Goal: Obtain resource: Obtain resource

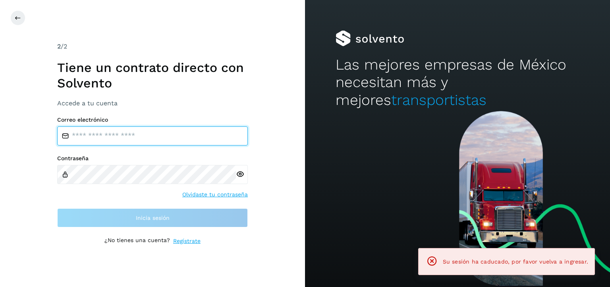
type input "**********"
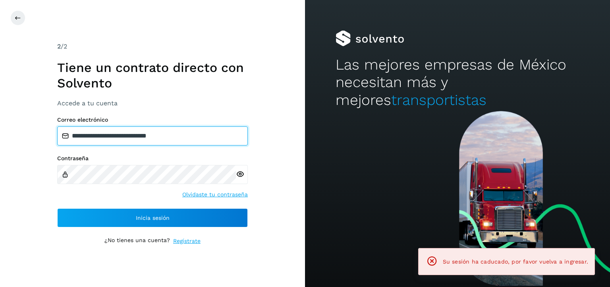
click at [179, 137] on input "**********" at bounding box center [152, 135] width 191 height 19
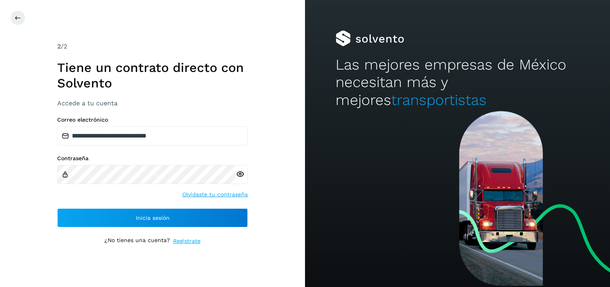
click at [286, 154] on div "**********" at bounding box center [152, 143] width 305 height 287
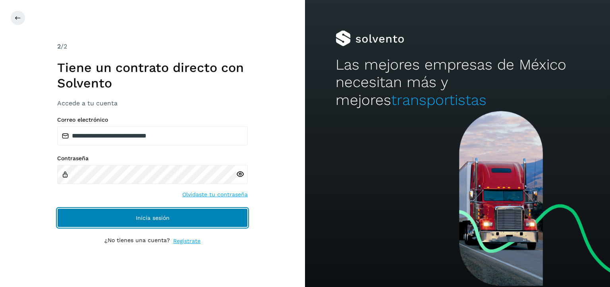
click at [179, 210] on button "Inicia sesión" at bounding box center [152, 217] width 191 height 19
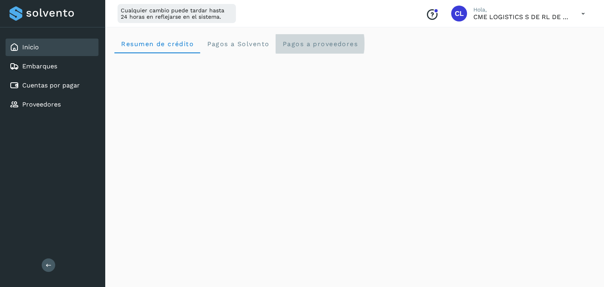
click at [308, 44] on span "Pagos a proveedores" at bounding box center [320, 44] width 76 height 8
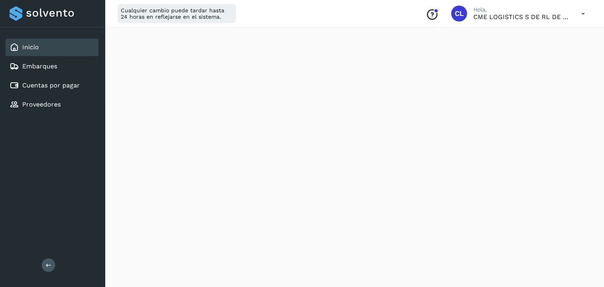
scroll to position [519, 0]
click at [58, 91] on div "Cuentas por pagar" at bounding box center [52, 85] width 93 height 17
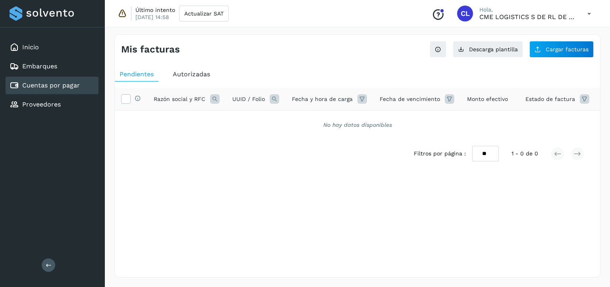
click at [187, 71] on span "Autorizadas" at bounding box center [191, 74] width 37 height 8
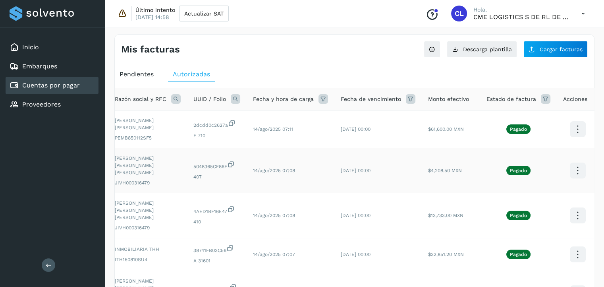
scroll to position [259, 0]
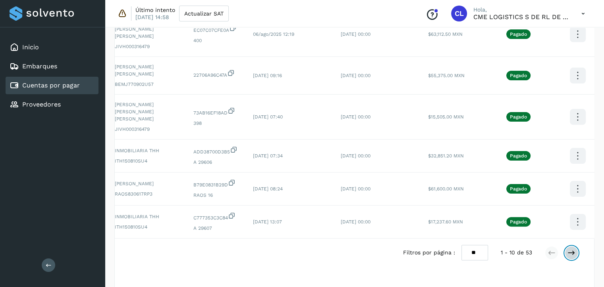
click at [570, 249] on icon at bounding box center [571, 253] width 8 height 8
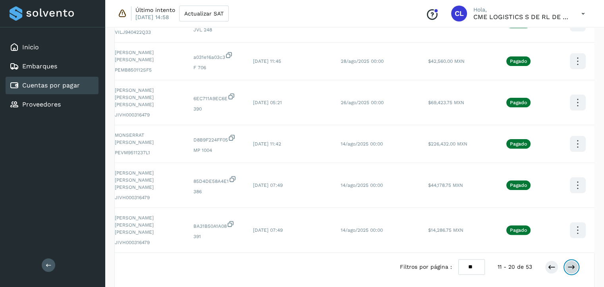
click at [577, 260] on button at bounding box center [572, 267] width 14 height 14
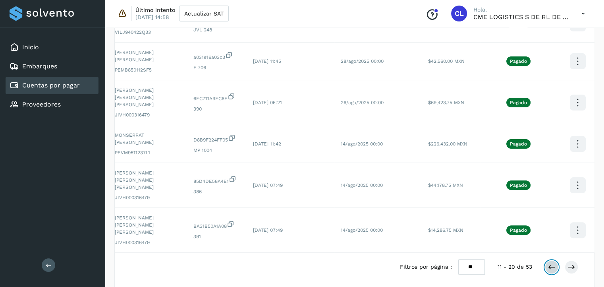
click at [551, 263] on icon at bounding box center [552, 267] width 8 height 8
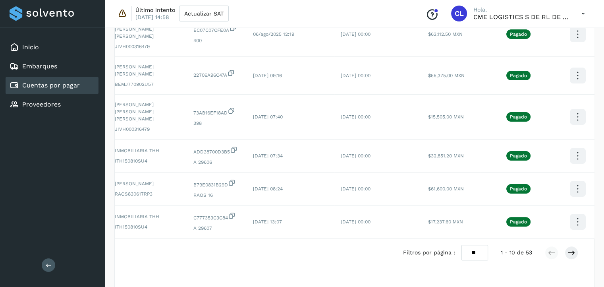
click at [484, 245] on select "** ** **" at bounding box center [474, 252] width 27 height 15
select select "**"
click at [461, 245] on select "** ** **" at bounding box center [474, 252] width 27 height 15
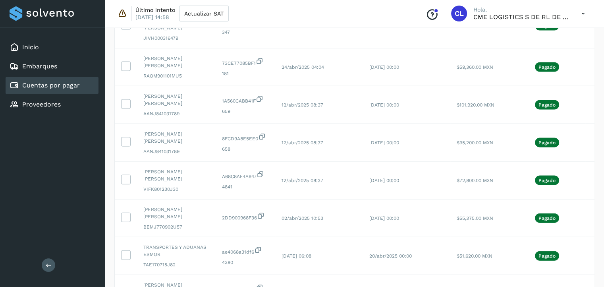
scroll to position [0, 29]
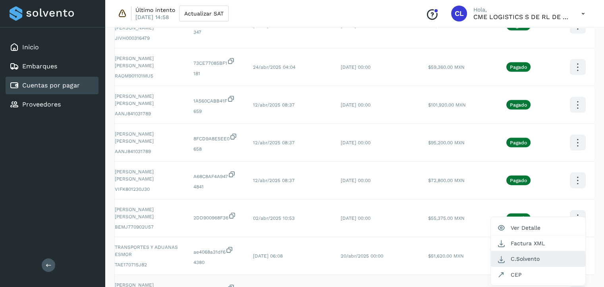
click at [518, 251] on button "C.Solvento" at bounding box center [538, 258] width 95 height 15
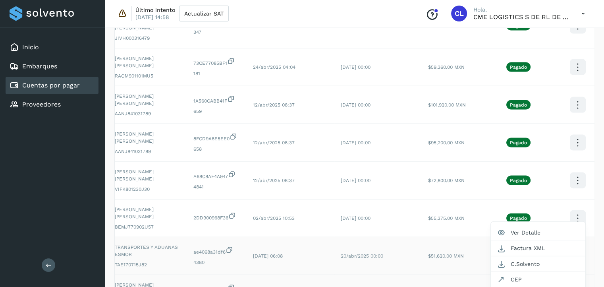
click at [577, 199] on div at bounding box center [302, 143] width 604 height 287
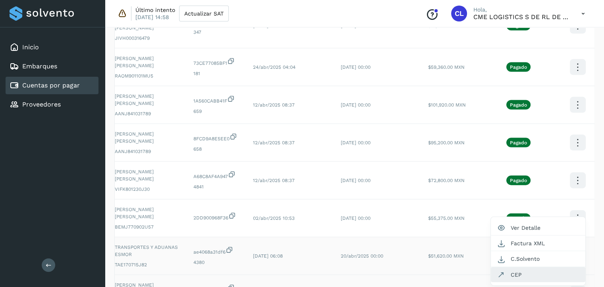
click at [542, 267] on button "CEP" at bounding box center [538, 274] width 95 height 15
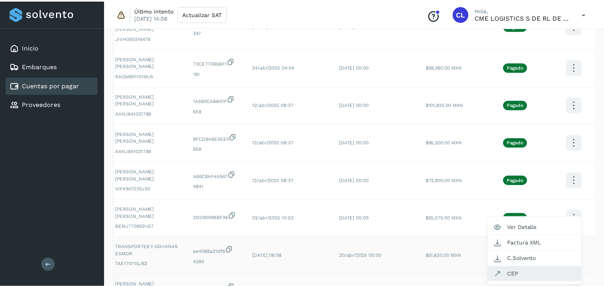
scroll to position [0, 22]
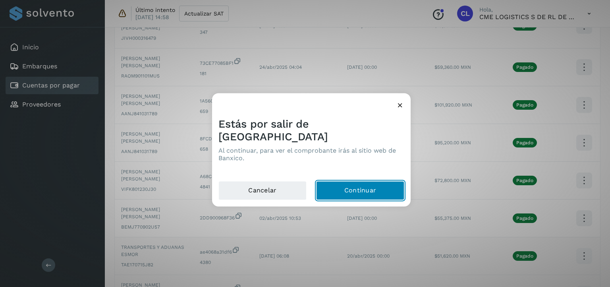
click at [388, 186] on button "Continuar" at bounding box center [360, 190] width 88 height 19
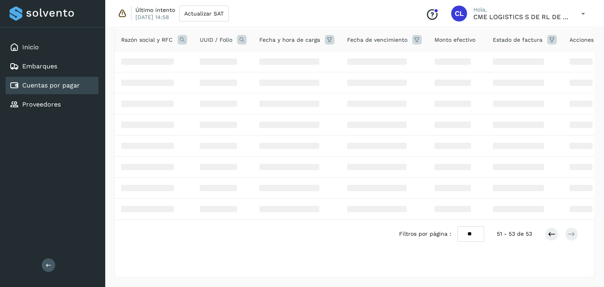
scroll to position [10, 0]
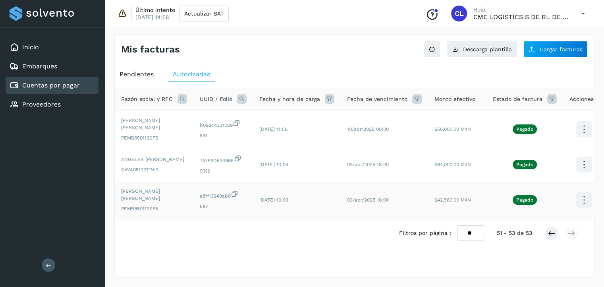
click at [579, 139] on icon at bounding box center [584, 129] width 19 height 19
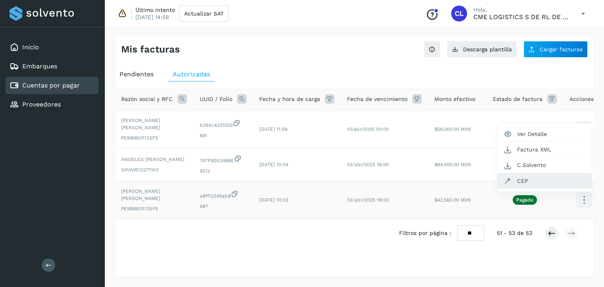
click at [541, 173] on button "CEP" at bounding box center [544, 180] width 95 height 15
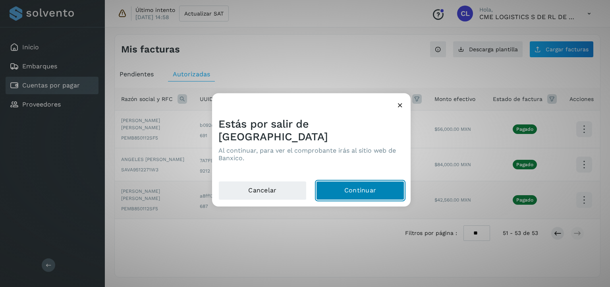
click at [365, 184] on button "Continuar" at bounding box center [360, 190] width 88 height 19
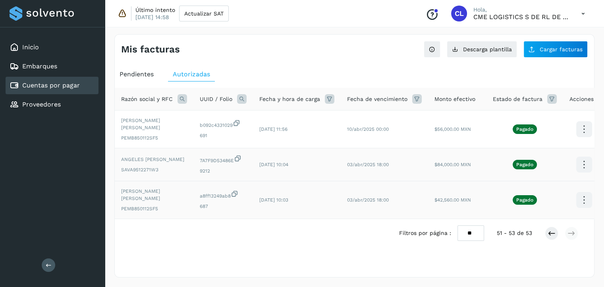
click at [581, 139] on icon at bounding box center [584, 129] width 19 height 19
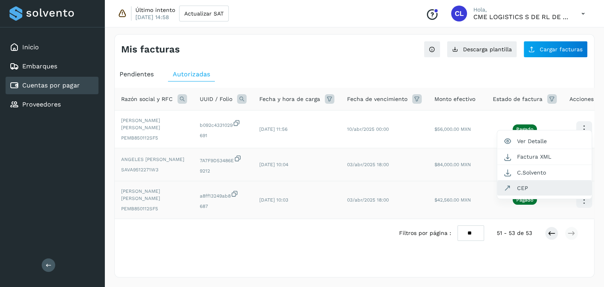
click at [533, 182] on button "CEP" at bounding box center [544, 187] width 95 height 15
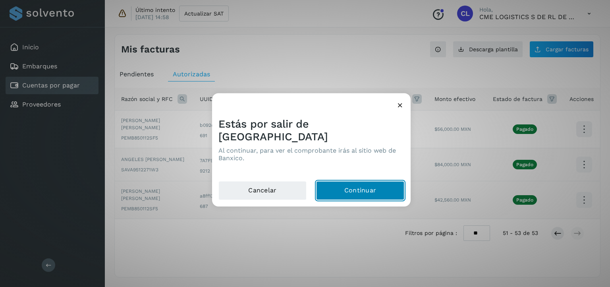
click at [374, 181] on button "Continuar" at bounding box center [360, 190] width 88 height 19
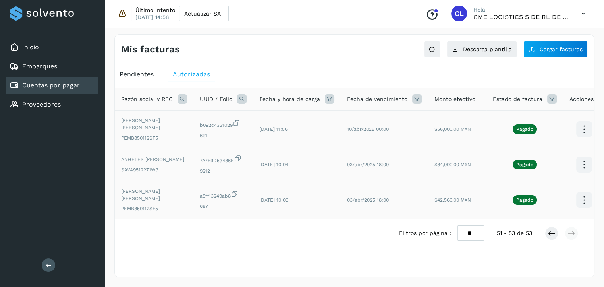
click at [582, 120] on icon at bounding box center [584, 129] width 19 height 19
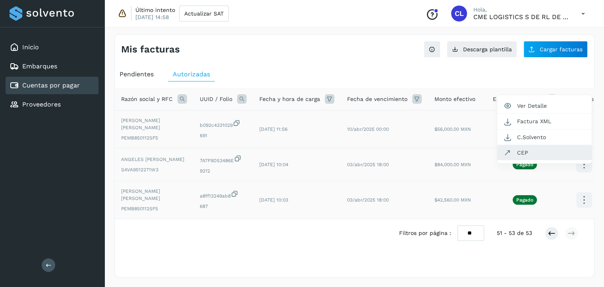
click at [548, 145] on button "CEP" at bounding box center [544, 152] width 95 height 15
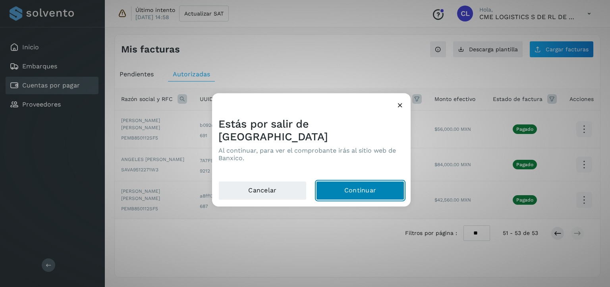
click at [366, 181] on button "Continuar" at bounding box center [360, 190] width 88 height 19
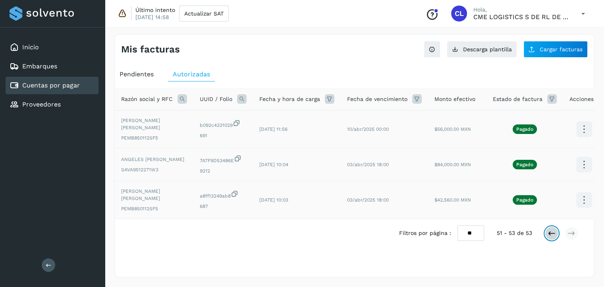
click at [551, 232] on icon at bounding box center [552, 233] width 8 height 8
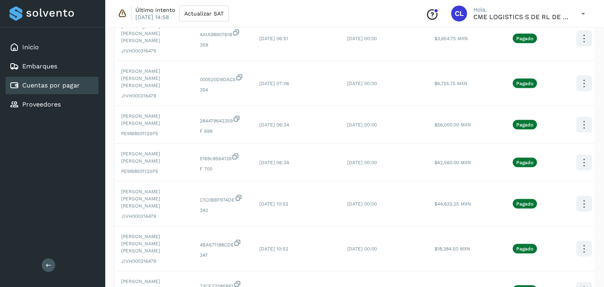
scroll to position [1796, 0]
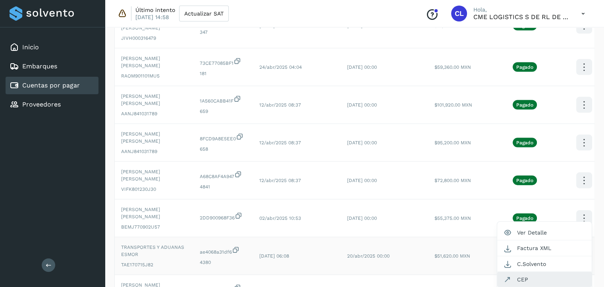
click at [528, 272] on button "CEP" at bounding box center [544, 279] width 95 height 15
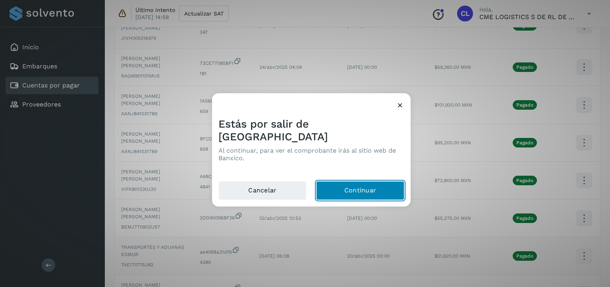
click at [357, 189] on button "Continuar" at bounding box center [360, 190] width 88 height 19
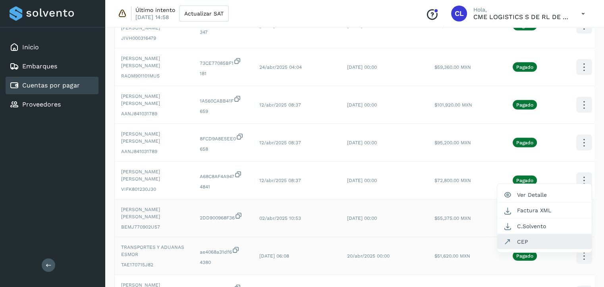
click at [540, 234] on button "CEP" at bounding box center [544, 241] width 95 height 15
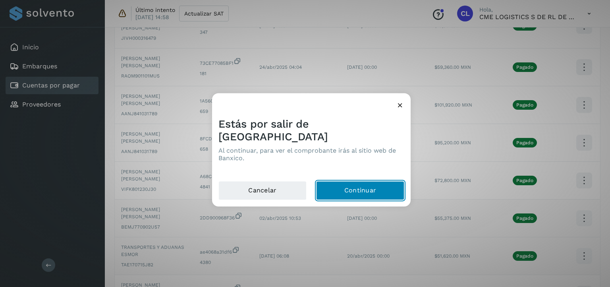
click at [353, 187] on button "Continuar" at bounding box center [360, 190] width 88 height 19
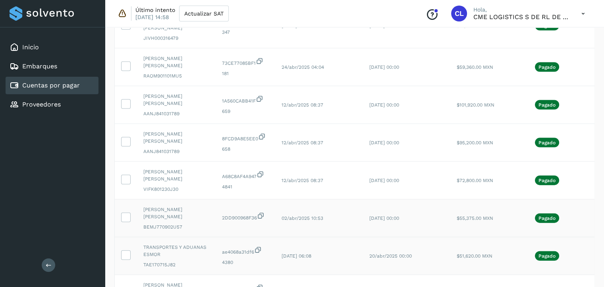
scroll to position [0, 29]
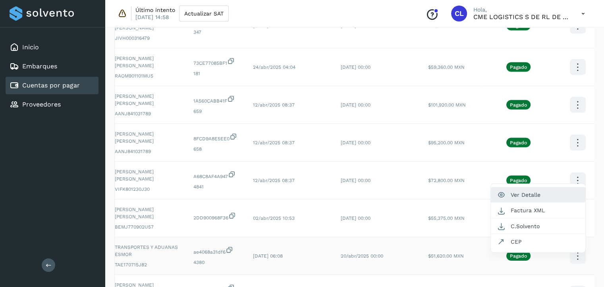
click at [536, 187] on button "Ver Detalle" at bounding box center [538, 194] width 95 height 15
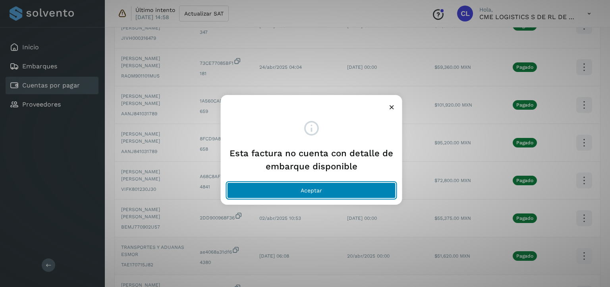
click at [337, 191] on button "Aceptar" at bounding box center [311, 190] width 169 height 16
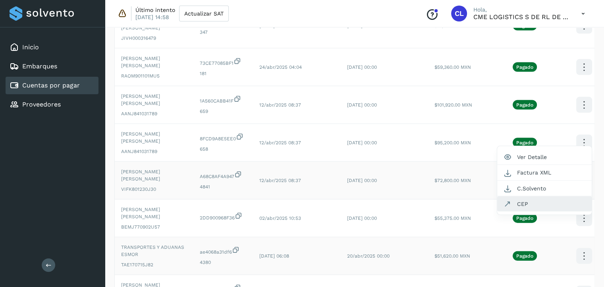
click at [538, 196] on button "CEP" at bounding box center [544, 203] width 95 height 15
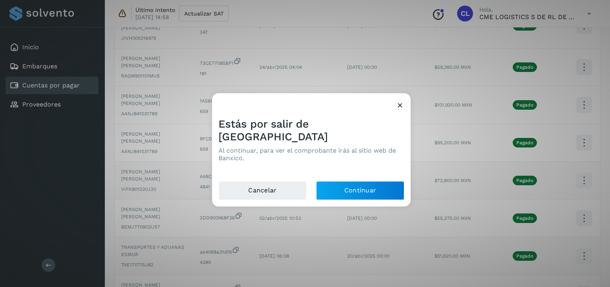
click at [401, 109] on icon at bounding box center [400, 105] width 8 height 8
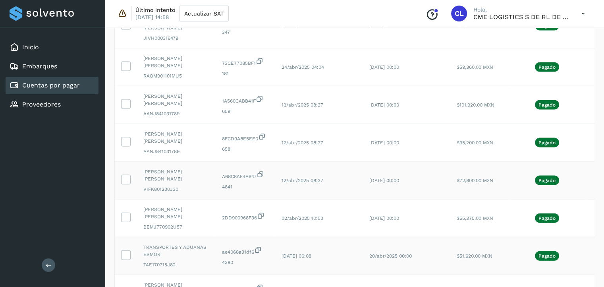
scroll to position [0, 29]
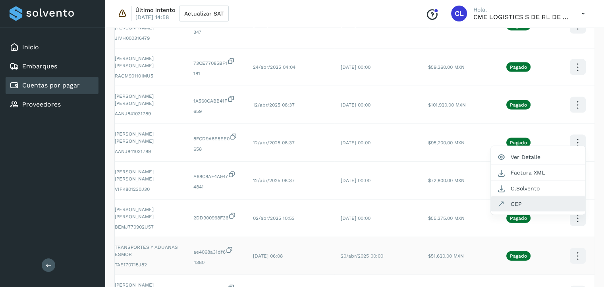
click at [538, 196] on button "CEP" at bounding box center [538, 203] width 95 height 15
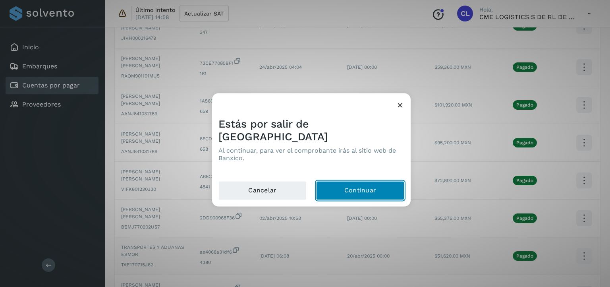
click at [363, 189] on button "Continuar" at bounding box center [360, 190] width 88 height 19
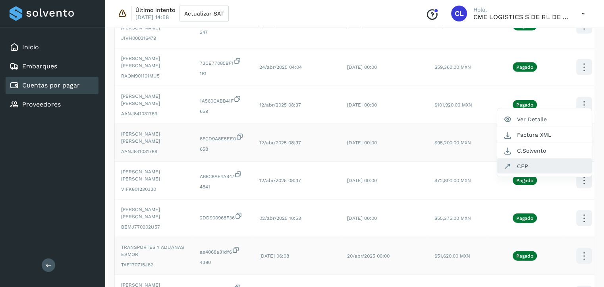
click at [535, 158] on button "CEP" at bounding box center [544, 165] width 95 height 15
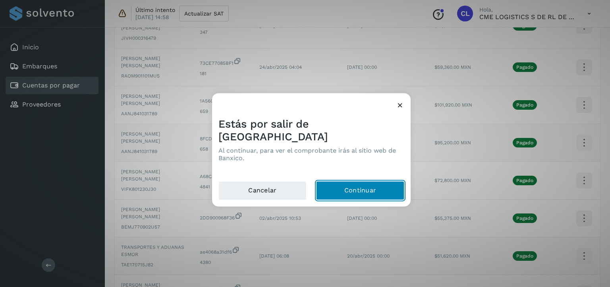
click at [362, 190] on button "Continuar" at bounding box center [360, 190] width 88 height 19
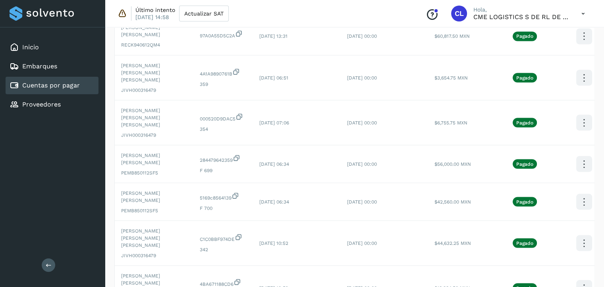
scroll to position [1534, 0]
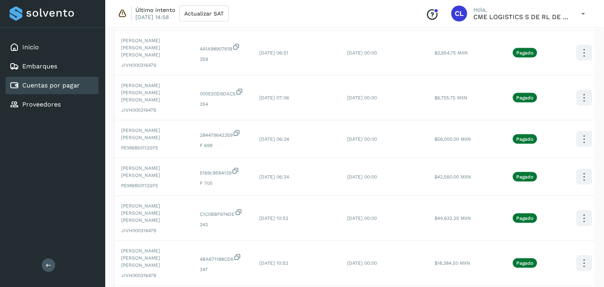
scroll to position [1561, 0]
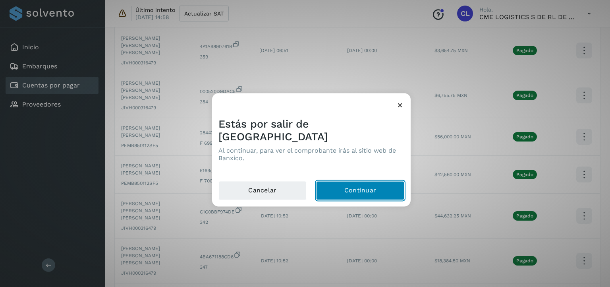
click at [366, 184] on button "Continuar" at bounding box center [360, 190] width 88 height 19
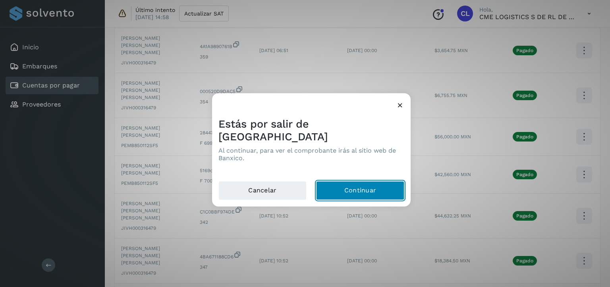
click at [358, 182] on button "Continuar" at bounding box center [360, 190] width 88 height 19
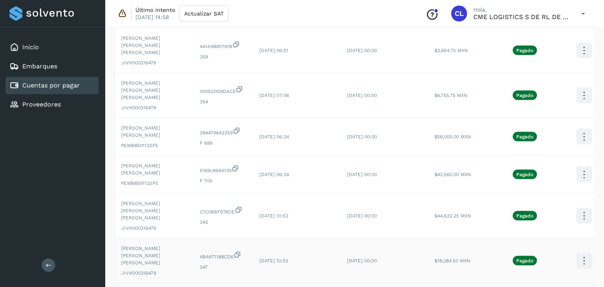
click at [531, 276] on button "CEP" at bounding box center [544, 283] width 95 height 15
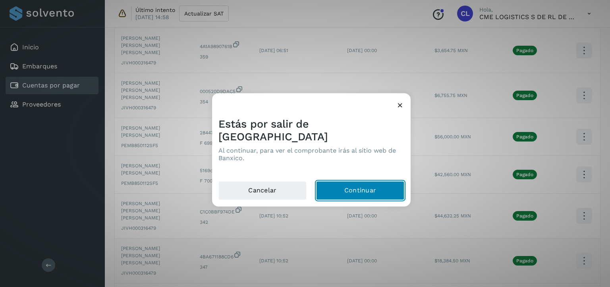
click at [339, 181] on button "Continuar" at bounding box center [360, 190] width 88 height 19
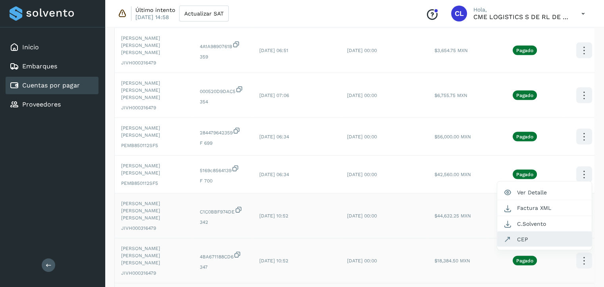
click at [531, 232] on button "CEP" at bounding box center [544, 239] width 95 height 15
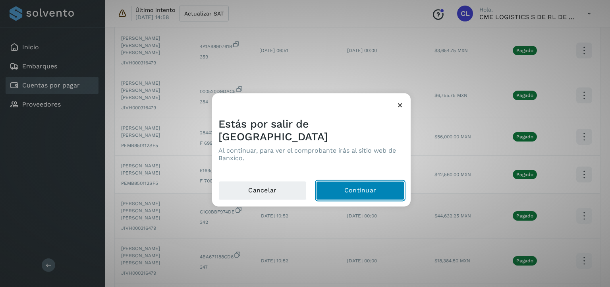
click at [382, 182] on button "Continuar" at bounding box center [360, 190] width 88 height 19
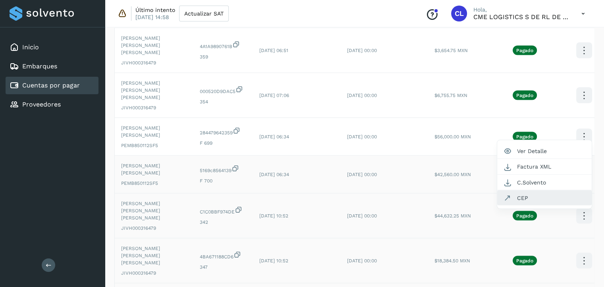
click at [539, 190] on button "CEP" at bounding box center [544, 197] width 95 height 15
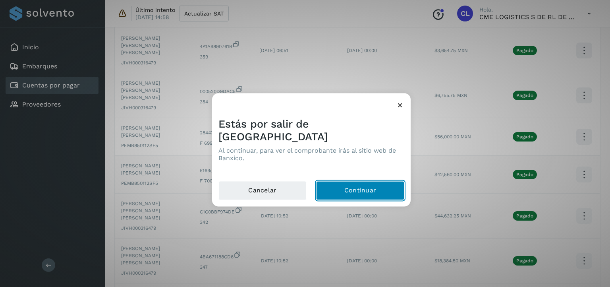
click at [351, 182] on button "Continuar" at bounding box center [360, 190] width 88 height 19
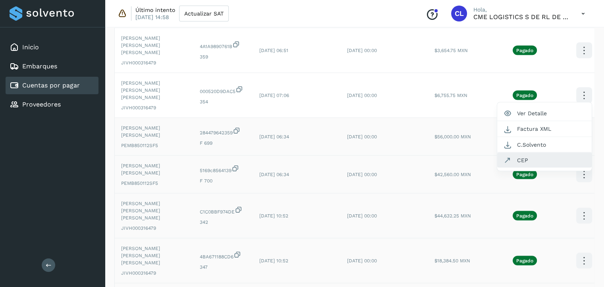
click at [545, 152] on button "CEP" at bounding box center [544, 159] width 95 height 15
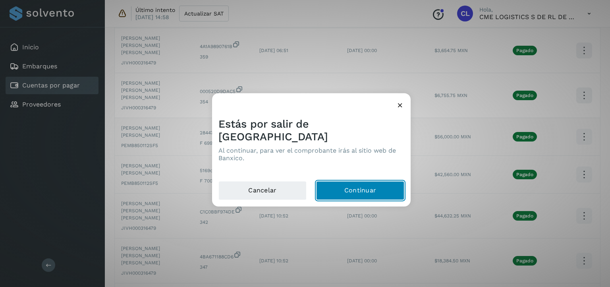
click at [385, 187] on button "Continuar" at bounding box center [360, 190] width 88 height 19
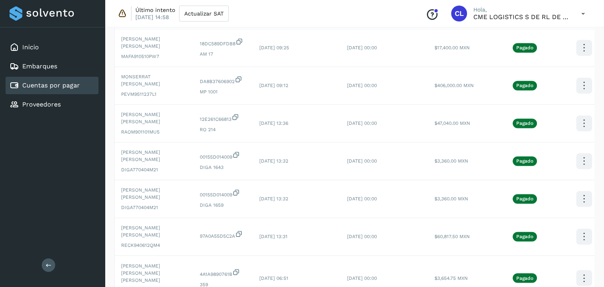
scroll to position [1334, 0]
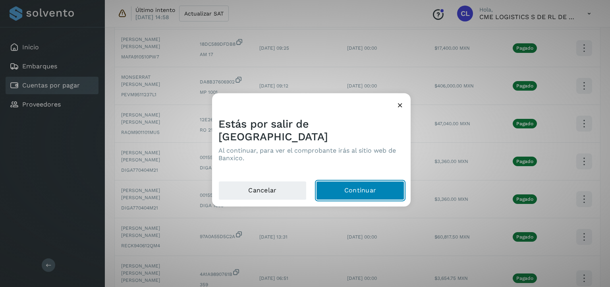
click at [383, 182] on button "Continuar" at bounding box center [360, 190] width 88 height 19
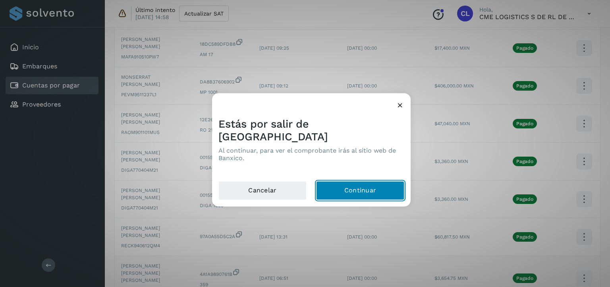
click at [334, 181] on button "Continuar" at bounding box center [360, 190] width 88 height 19
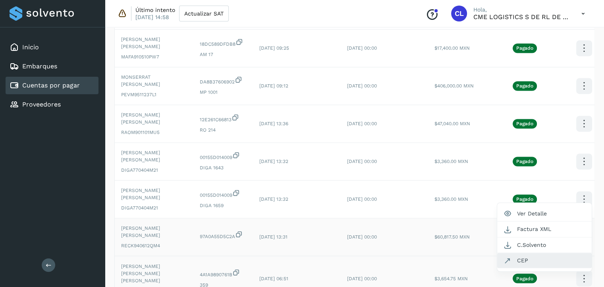
click at [537, 253] on button "CEP" at bounding box center [544, 260] width 95 height 15
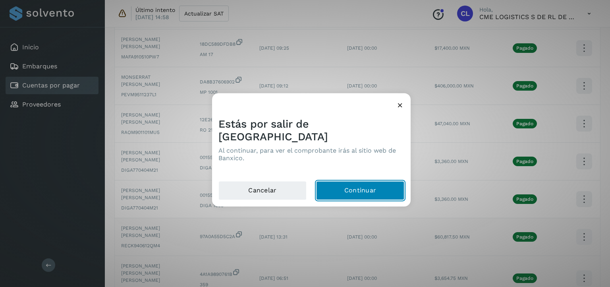
click at [345, 181] on button "Continuar" at bounding box center [360, 190] width 88 height 19
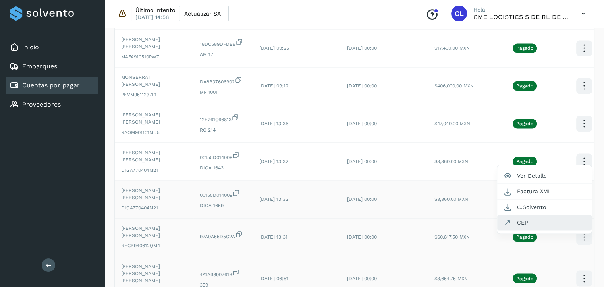
click at [536, 215] on button "CEP" at bounding box center [544, 222] width 95 height 15
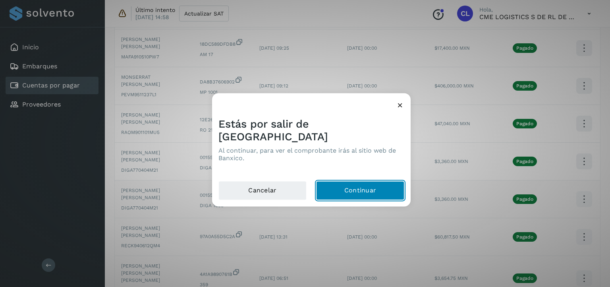
click at [394, 187] on button "Continuar" at bounding box center [360, 190] width 88 height 19
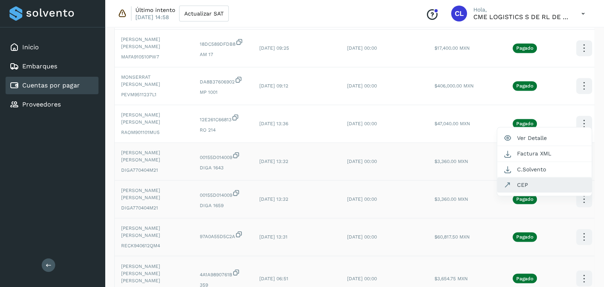
click at [538, 177] on button "CEP" at bounding box center [544, 184] width 95 height 15
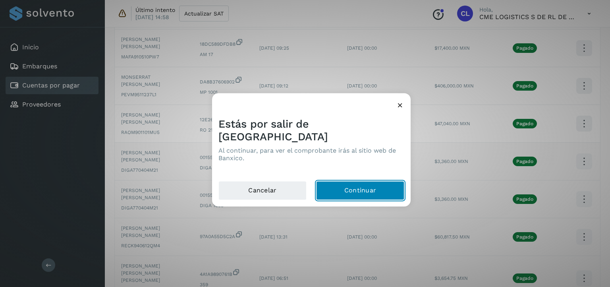
click at [369, 188] on button "Continuar" at bounding box center [360, 190] width 88 height 19
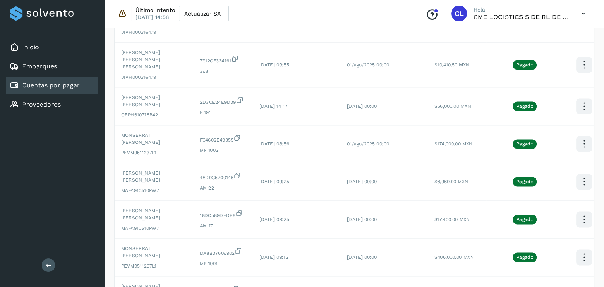
scroll to position [1162, 0]
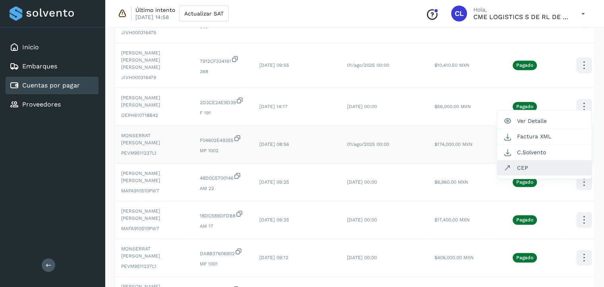
click at [531, 160] on button "CEP" at bounding box center [544, 167] width 95 height 15
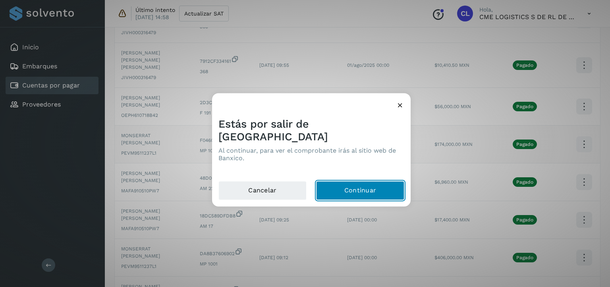
click at [371, 184] on button "Continuar" at bounding box center [360, 190] width 88 height 19
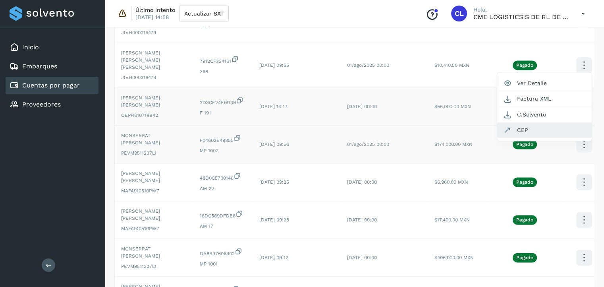
click at [546, 122] on button "CEP" at bounding box center [544, 129] width 95 height 15
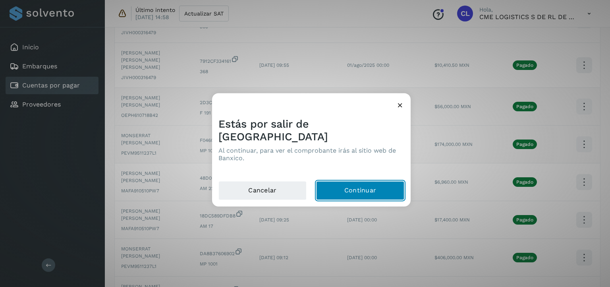
click at [347, 185] on button "Continuar" at bounding box center [360, 190] width 88 height 19
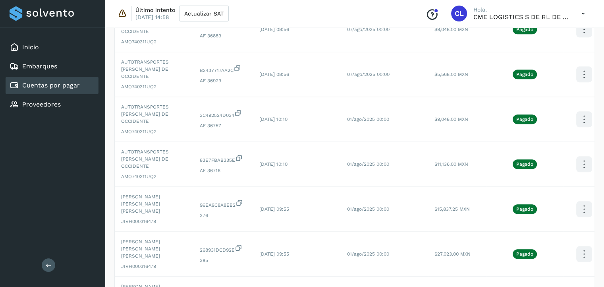
scroll to position [929, 0]
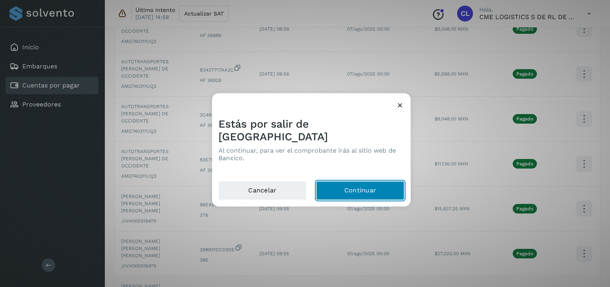
click at [380, 185] on button "Continuar" at bounding box center [360, 190] width 88 height 19
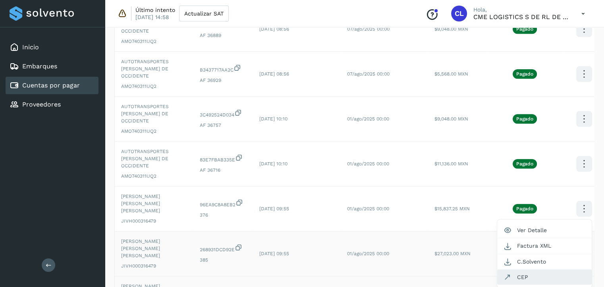
click at [547, 269] on button "CEP" at bounding box center [544, 276] width 95 height 15
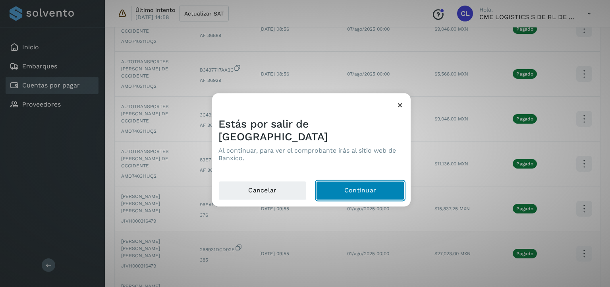
click at [356, 181] on button "Continuar" at bounding box center [360, 190] width 88 height 19
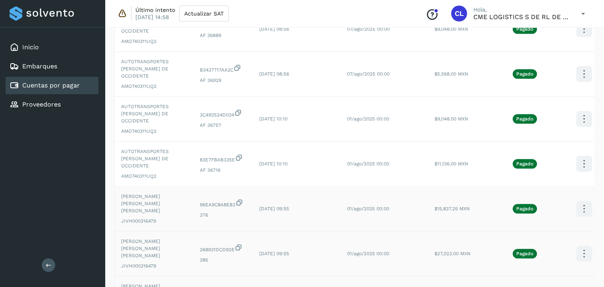
click at [544, 224] on button "CEP" at bounding box center [544, 231] width 95 height 15
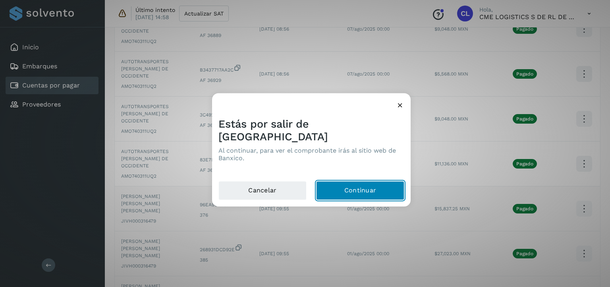
click at [378, 181] on button "Continuar" at bounding box center [360, 190] width 88 height 19
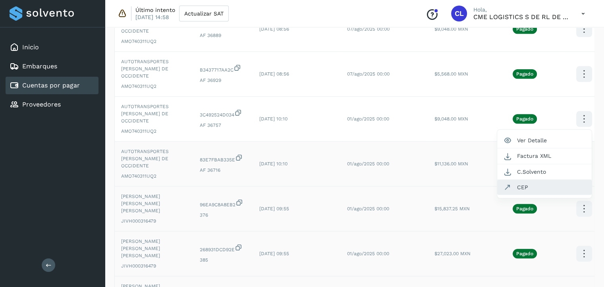
click at [529, 179] on button "CEP" at bounding box center [544, 186] width 95 height 15
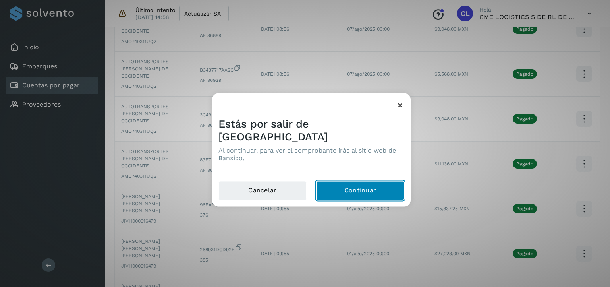
click at [351, 181] on button "Continuar" at bounding box center [360, 190] width 88 height 19
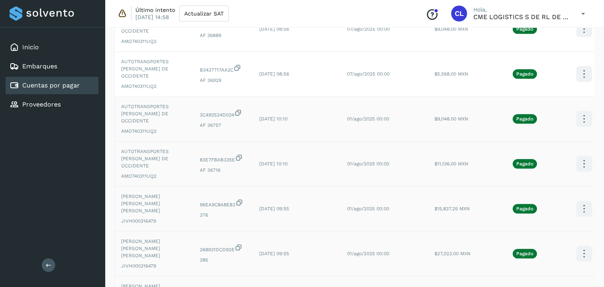
click at [530, 135] on button "CEP" at bounding box center [544, 142] width 95 height 15
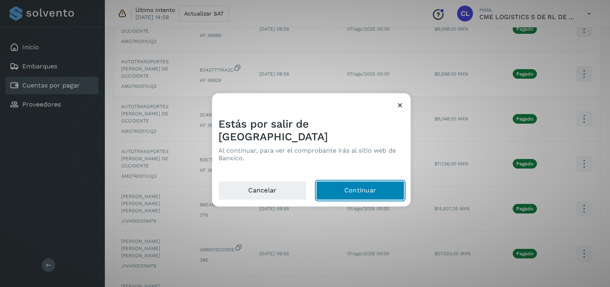
click at [389, 181] on button "Continuar" at bounding box center [360, 190] width 88 height 19
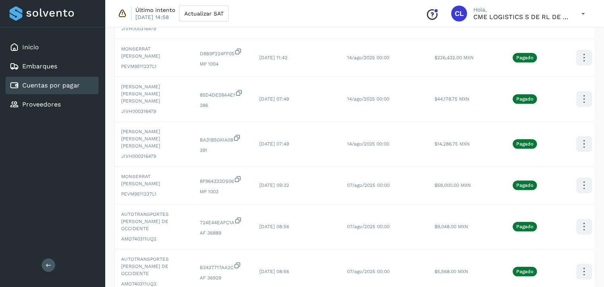
scroll to position [731, 0]
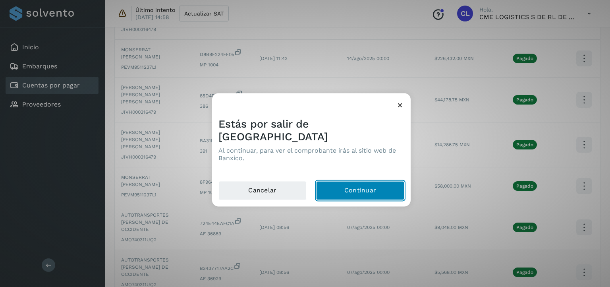
click at [383, 182] on button "Continuar" at bounding box center [360, 190] width 88 height 19
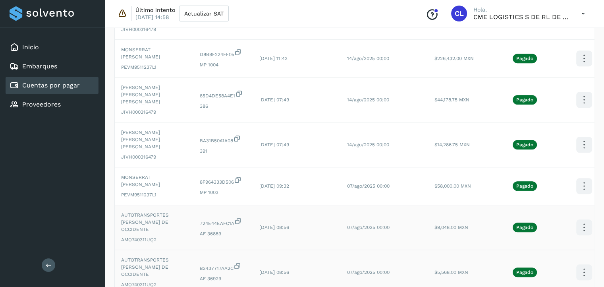
click at [529, 243] on button "CEP" at bounding box center [544, 250] width 95 height 15
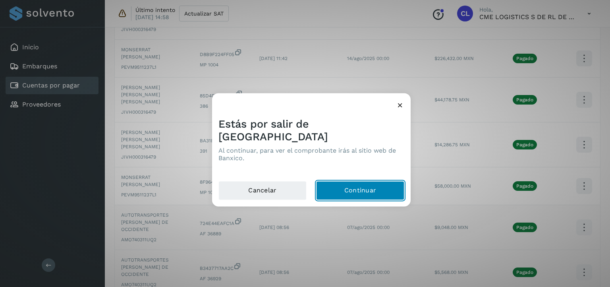
click at [373, 181] on button "Continuar" at bounding box center [360, 190] width 88 height 19
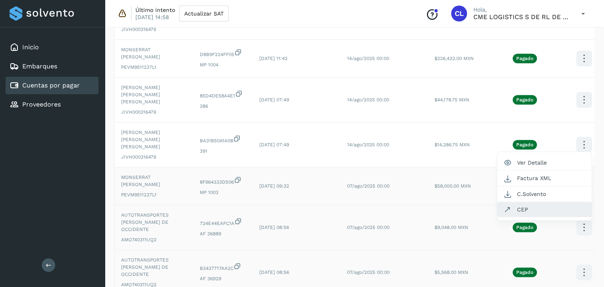
click at [531, 202] on button "CEP" at bounding box center [544, 209] width 95 height 15
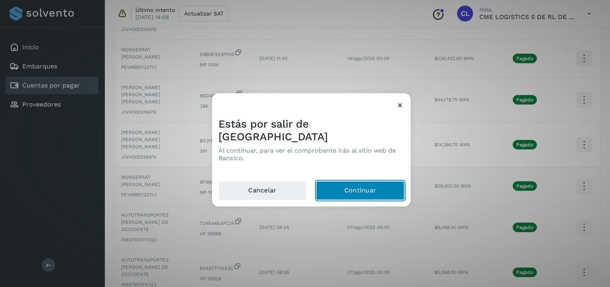
click at [355, 181] on button "Continuar" at bounding box center [360, 190] width 88 height 19
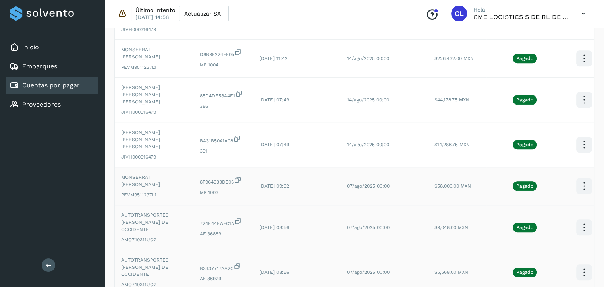
click at [538, 186] on button "C.Solvento" at bounding box center [544, 193] width 95 height 15
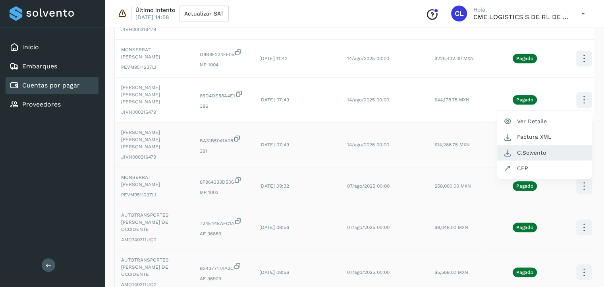
click at [554, 145] on button "C.Solvento" at bounding box center [544, 152] width 95 height 15
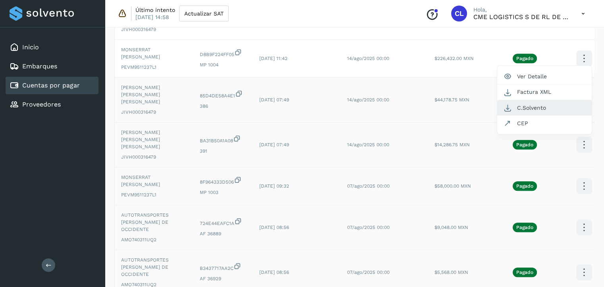
click at [550, 100] on button "C.Solvento" at bounding box center [544, 107] width 95 height 15
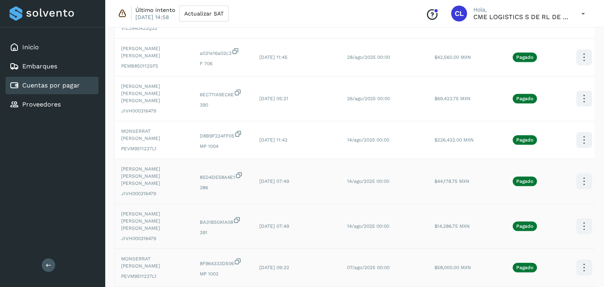
scroll to position [647, 0]
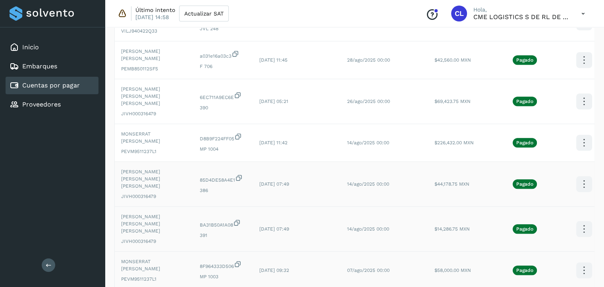
click at [550, 184] on button "C.Solvento" at bounding box center [544, 191] width 95 height 15
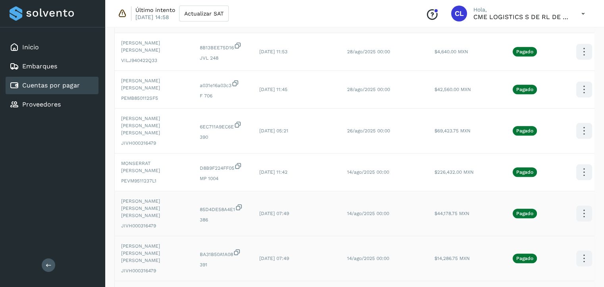
scroll to position [621, 0]
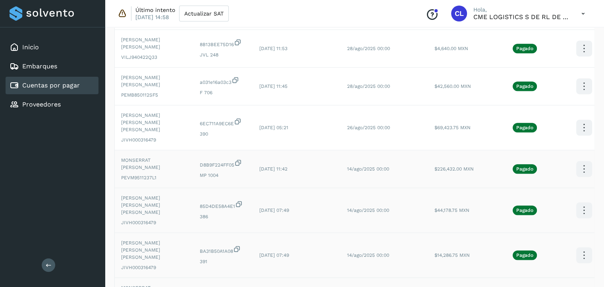
click at [558, 169] on button "C.Solvento" at bounding box center [544, 176] width 95 height 15
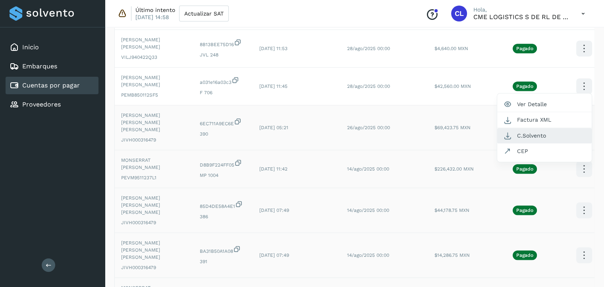
click at [569, 128] on button "C.Solvento" at bounding box center [544, 135] width 95 height 15
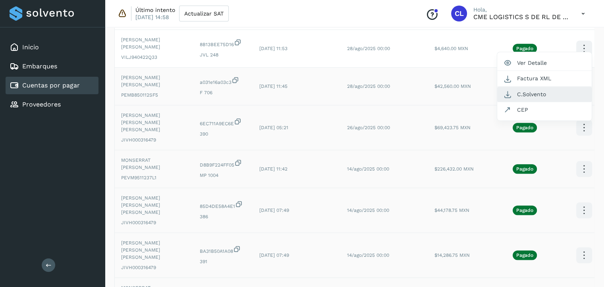
click at [572, 87] on button "C.Solvento" at bounding box center [544, 94] width 95 height 15
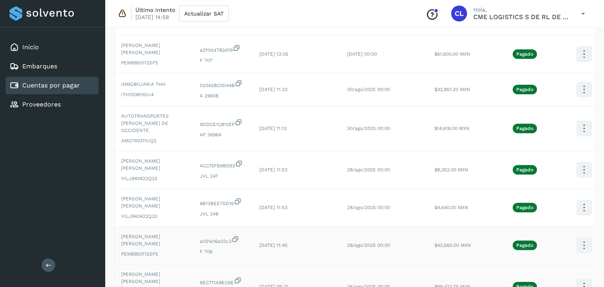
scroll to position [460, 0]
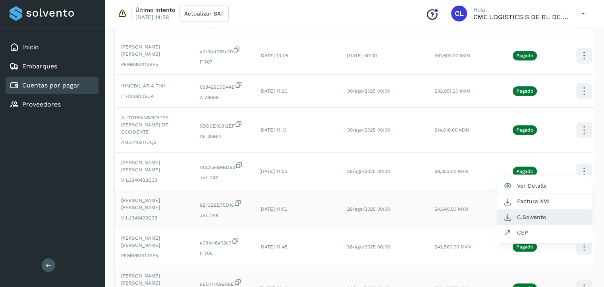
click at [551, 209] on button "C.Solvento" at bounding box center [544, 216] width 95 height 15
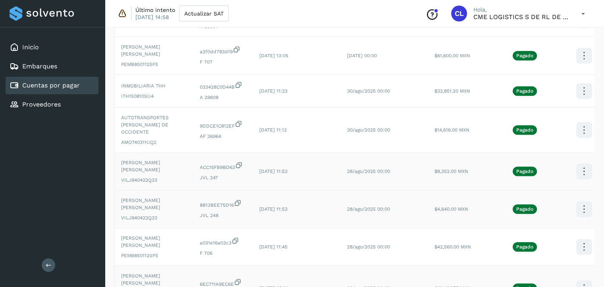
click at [560, 172] on button "C.Solvento" at bounding box center [544, 179] width 95 height 15
click at [562, 130] on button "C.Solvento" at bounding box center [544, 137] width 95 height 15
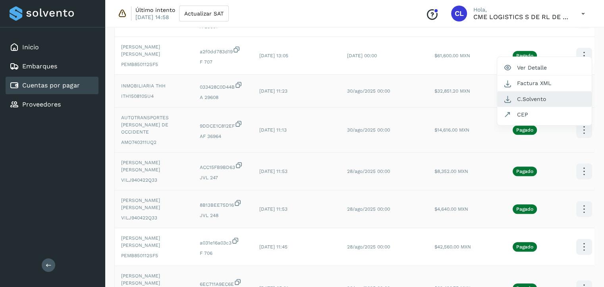
click at [564, 91] on button "C.Solvento" at bounding box center [544, 98] width 95 height 15
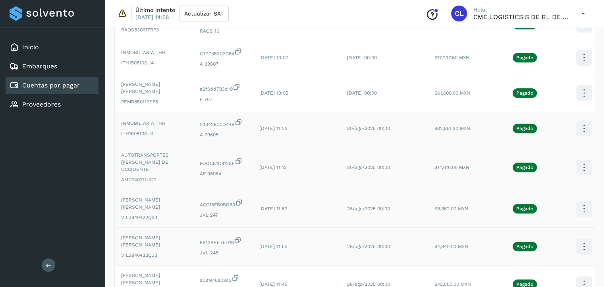
scroll to position [411, 0]
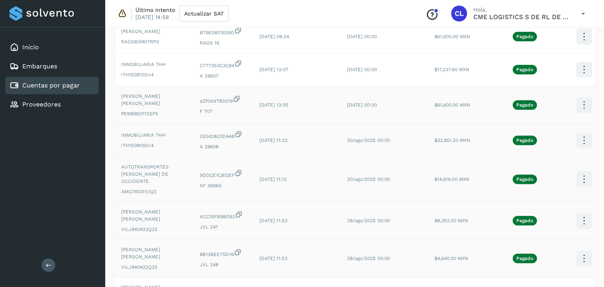
click at [564, 86] on td at bounding box center [584, 105] width 42 height 38
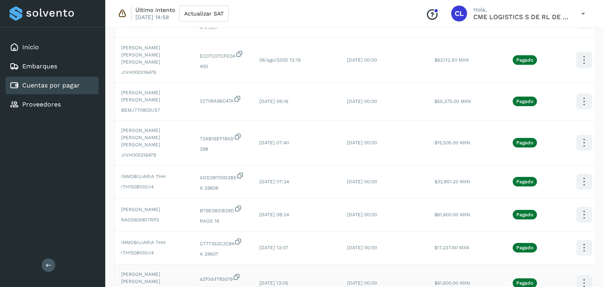
scroll to position [232, 0]
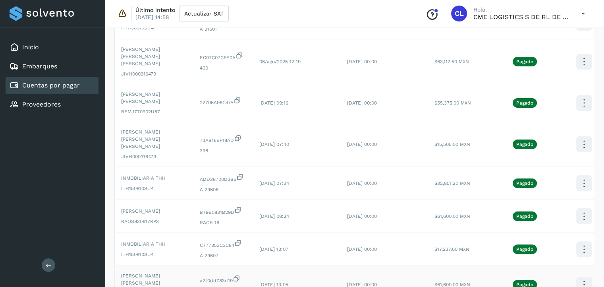
click at [562, 285] on button "C.Solvento" at bounding box center [544, 292] width 95 height 15
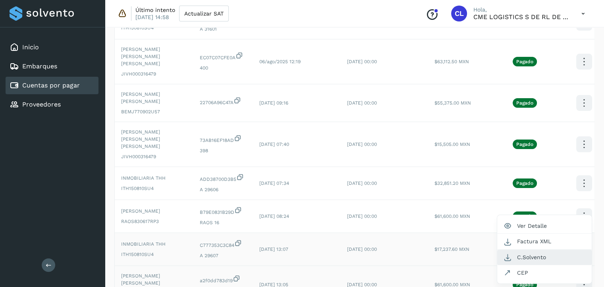
click at [560, 249] on button "C.Solvento" at bounding box center [544, 256] width 95 height 15
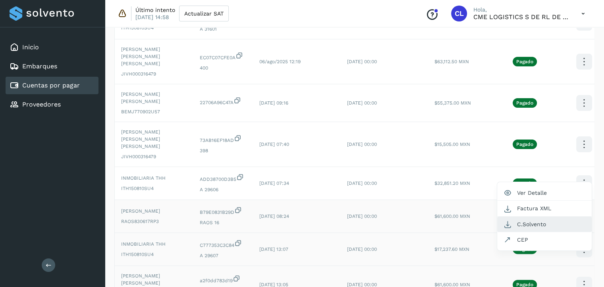
click at [559, 216] on button "C.Solvento" at bounding box center [544, 223] width 95 height 15
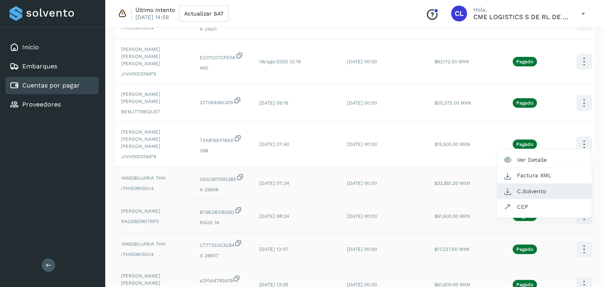
click at [563, 183] on button "C.Solvento" at bounding box center [544, 190] width 95 height 15
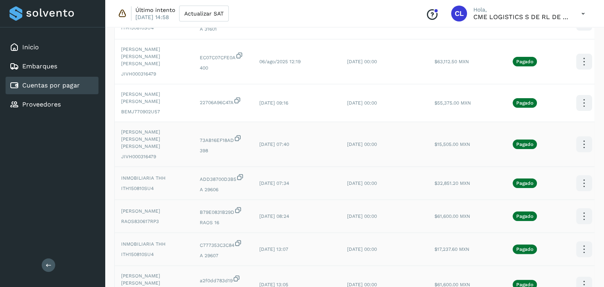
click at [560, 145] on button "C.Solvento" at bounding box center [544, 152] width 95 height 15
click at [558, 103] on button "C.Solvento" at bounding box center [544, 110] width 95 height 15
click at [585, 54] on td at bounding box center [584, 61] width 42 height 45
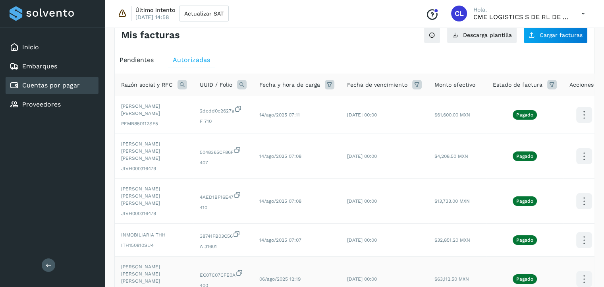
scroll to position [13, 0]
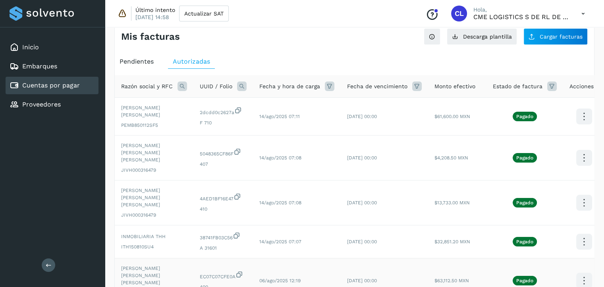
click at [585, 126] on icon at bounding box center [584, 116] width 19 height 19
click at [556, 281] on button "C.Solvento" at bounding box center [544, 288] width 95 height 15
click at [584, 126] on icon at bounding box center [584, 116] width 19 height 19
click at [584, 242] on button "C.Solvento" at bounding box center [544, 249] width 95 height 15
click at [579, 126] on icon at bounding box center [584, 116] width 19 height 19
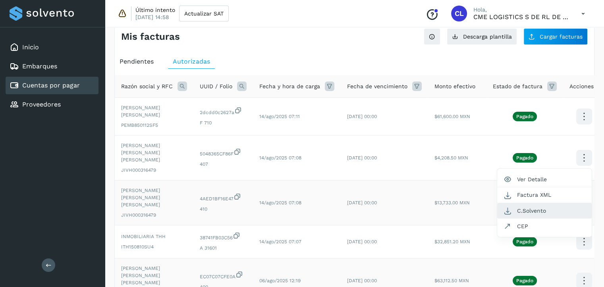
click at [571, 203] on button "C.Solvento" at bounding box center [544, 210] width 95 height 15
click at [586, 126] on icon at bounding box center [584, 116] width 19 height 19
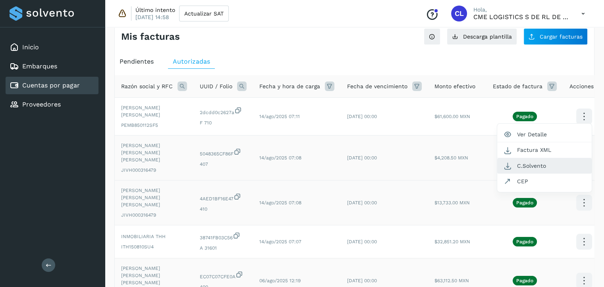
click at [569, 160] on button "C.Solvento" at bounding box center [544, 165] width 95 height 15
click at [578, 121] on icon at bounding box center [584, 116] width 19 height 19
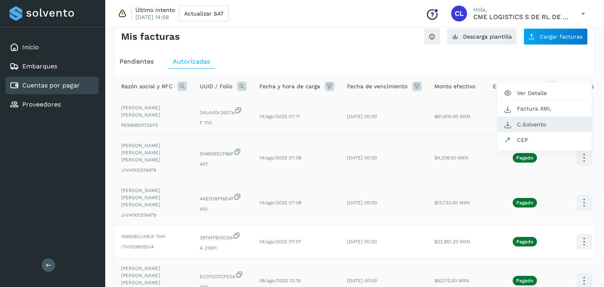
click at [552, 126] on button "C.Solvento" at bounding box center [544, 124] width 95 height 15
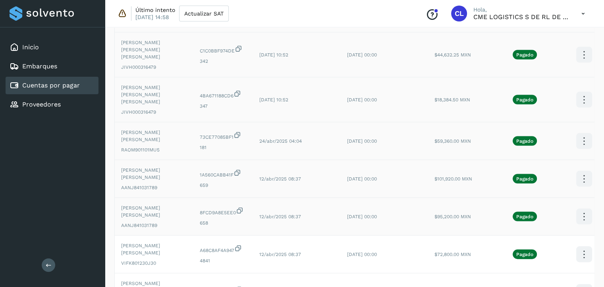
scroll to position [1796, 0]
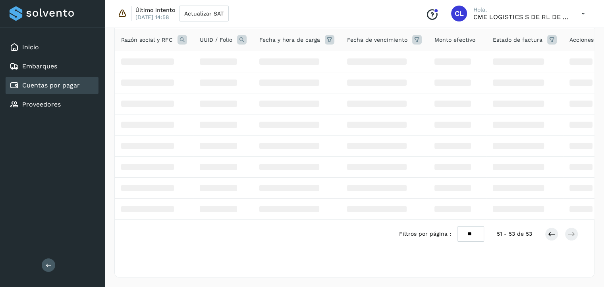
scroll to position [10, 0]
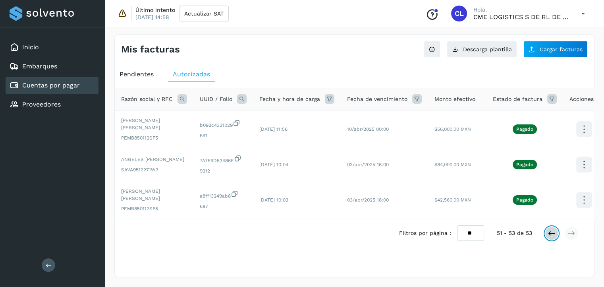
click at [549, 234] on icon at bounding box center [552, 233] width 8 height 8
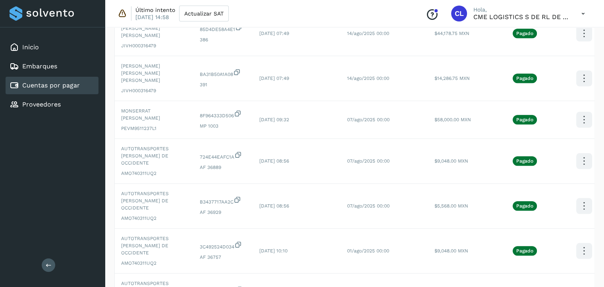
scroll to position [797, 0]
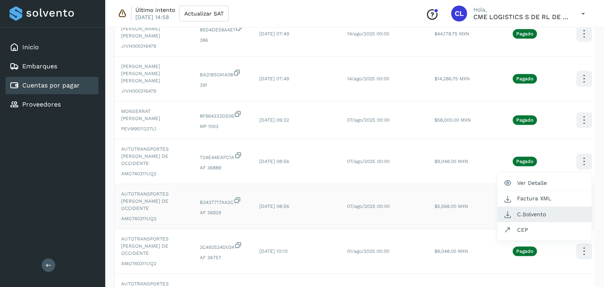
click at [547, 206] on button "C.Solvento" at bounding box center [544, 213] width 95 height 15
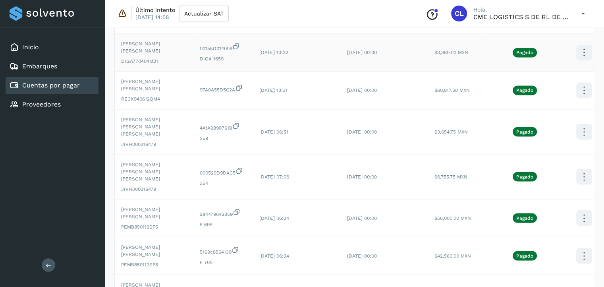
scroll to position [854, 0]
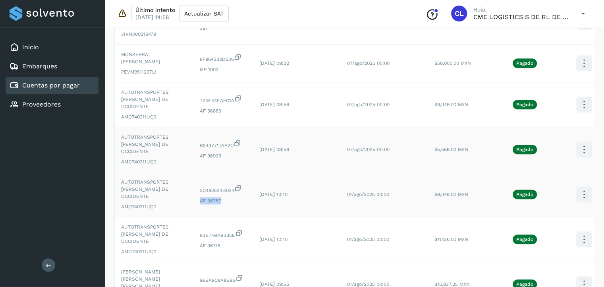
drag, startPoint x: 199, startPoint y: 153, endPoint x: 220, endPoint y: 153, distance: 21.0
click at [220, 197] on span "AF 36757" at bounding box center [223, 200] width 47 height 7
copy span "AF 36757"
drag, startPoint x: 200, startPoint y: 64, endPoint x: 220, endPoint y: 65, distance: 20.3
click at [220, 107] on span "AF 36889" at bounding box center [223, 110] width 47 height 7
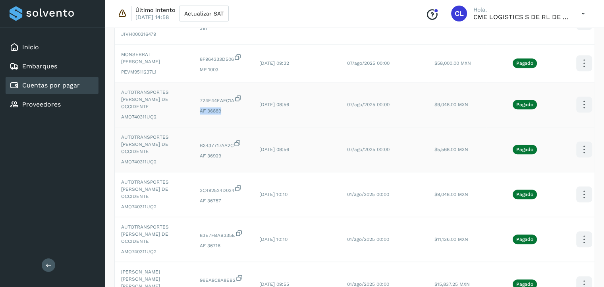
copy span "AF 36889"
drag, startPoint x: 207, startPoint y: 241, endPoint x: 199, endPoint y: 241, distance: 8.4
click at [200, 286] on span "376" at bounding box center [223, 290] width 47 height 7
copy span "376"
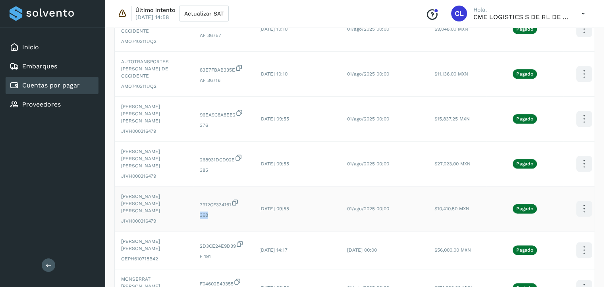
drag, startPoint x: 199, startPoint y: 150, endPoint x: 212, endPoint y: 150, distance: 13.1
click at [212, 211] on span "368" at bounding box center [223, 214] width 47 height 7
copy span "368"
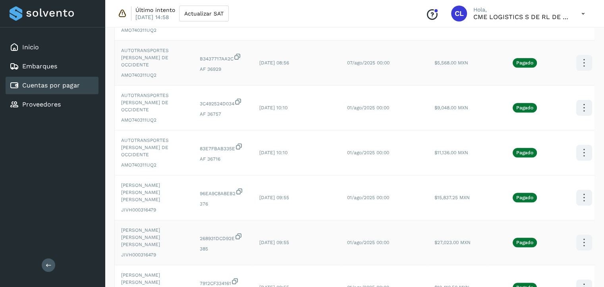
scroll to position [940, 0]
drag, startPoint x: 199, startPoint y: 113, endPoint x: 222, endPoint y: 113, distance: 23.4
click at [222, 131] on td "83E7FBAB335E AF 36716" at bounding box center [223, 153] width 60 height 45
copy span "AF 36716"
drag, startPoint x: 199, startPoint y: 193, endPoint x: 206, endPoint y: 193, distance: 7.1
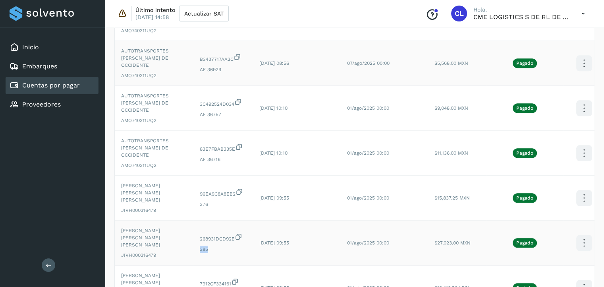
click at [206, 245] on span "385" at bounding box center [223, 248] width 47 height 7
copy span "385"
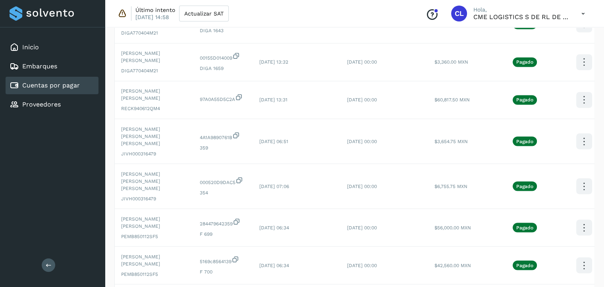
scroll to position [1057, 0]
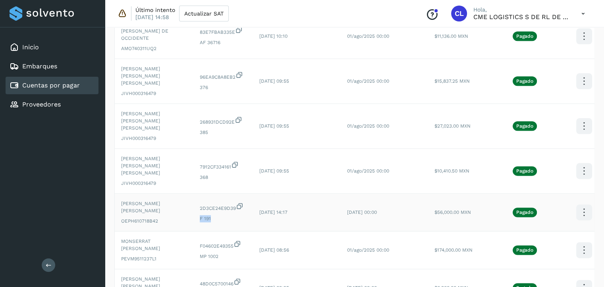
drag, startPoint x: 199, startPoint y: 150, endPoint x: 210, endPoint y: 151, distance: 10.8
click at [210, 215] on span "F 191" at bounding box center [223, 218] width 47 height 7
copy span "F 191"
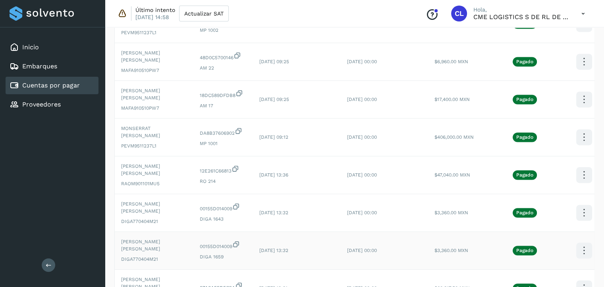
click at [237, 240] on icon at bounding box center [236, 244] width 8 height 8
click at [238, 202] on icon at bounding box center [236, 206] width 8 height 8
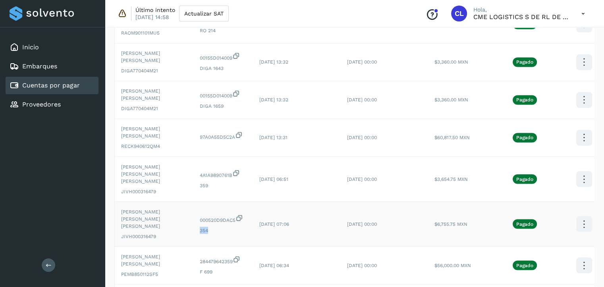
drag, startPoint x: 199, startPoint y: 150, endPoint x: 210, endPoint y: 150, distance: 10.7
click at [210, 226] on span "354" at bounding box center [223, 229] width 47 height 7
copy span "354"
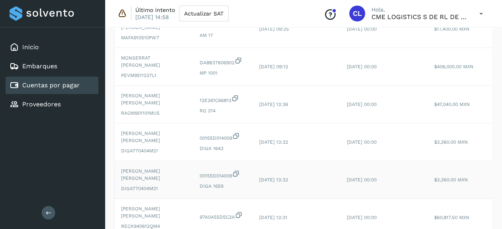
scroll to position [1354, 0]
drag, startPoint x: 121, startPoint y: 135, endPoint x: 143, endPoint y: 143, distance: 23.2
click at [143, 205] on span "[PERSON_NAME] [PERSON_NAME]" at bounding box center [154, 212] width 66 height 14
copy span "[PERSON_NAME] [PERSON_NAME]"
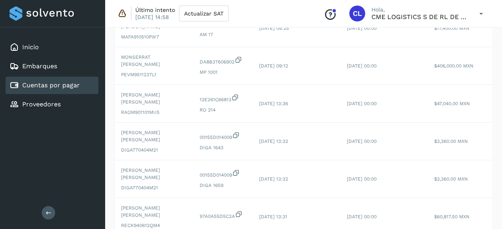
drag, startPoint x: 199, startPoint y: 189, endPoint x: 207, endPoint y: 190, distance: 7.6
copy span "359"
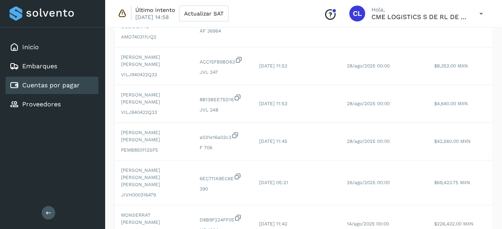
scroll to position [1534, 0]
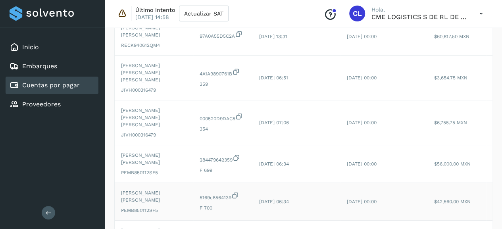
click at [237, 191] on icon at bounding box center [236, 195] width 8 height 8
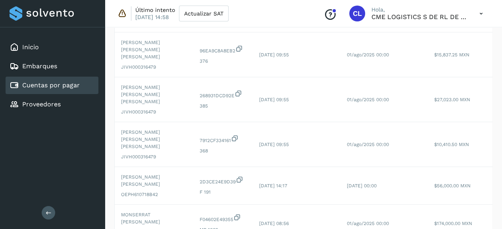
scroll to position [1496, 0]
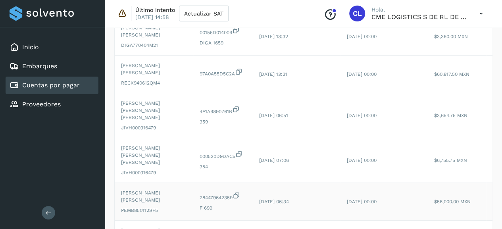
click at [237, 191] on icon at bounding box center [237, 195] width 8 height 8
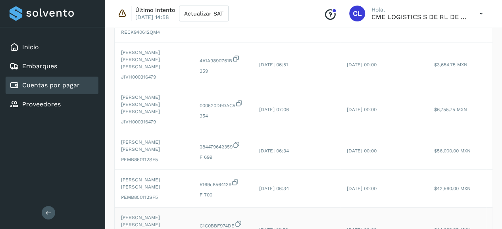
scroll to position [1558, 0]
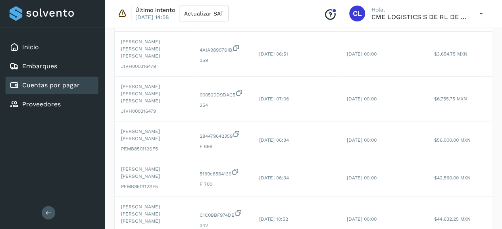
click at [206, 222] on span "342" at bounding box center [223, 225] width 47 height 7
click at [203, 222] on span "342" at bounding box center [223, 225] width 47 height 7
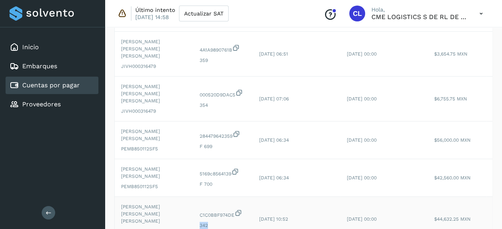
click at [203, 222] on span "342" at bounding box center [223, 225] width 47 height 7
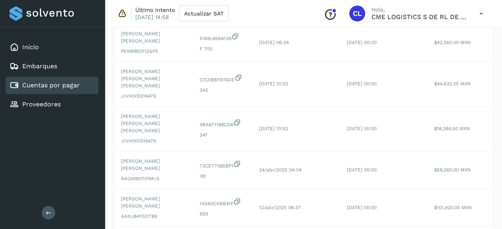
click at [204, 210] on span "659" at bounding box center [223, 213] width 47 height 7
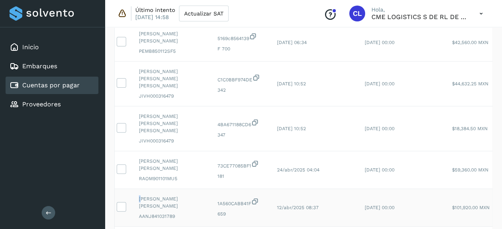
scroll to position [0, 0]
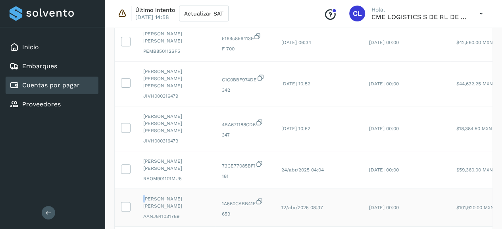
drag, startPoint x: 122, startPoint y: 98, endPoint x: 131, endPoint y: 95, distance: 8.9
drag, startPoint x: 131, startPoint y: 95, endPoint x: 162, endPoint y: 106, distance: 33.3
click at [162, 195] on span "[PERSON_NAME] [PERSON_NAME]" at bounding box center [176, 202] width 66 height 14
drag, startPoint x: 145, startPoint y: 97, endPoint x: 195, endPoint y: 109, distance: 51.3
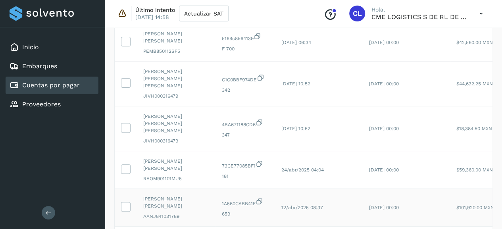
click at [195, 195] on div "[PERSON_NAME] [PERSON_NAME] AANJ841031789" at bounding box center [176, 207] width 66 height 25
drag, startPoint x: 144, startPoint y: 135, endPoint x: 183, endPoint y: 143, distance: 40.5
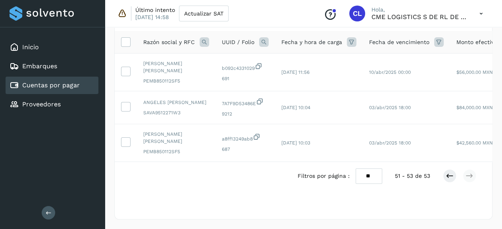
scroll to position [66, 0]
click at [452, 178] on icon at bounding box center [450, 176] width 8 height 8
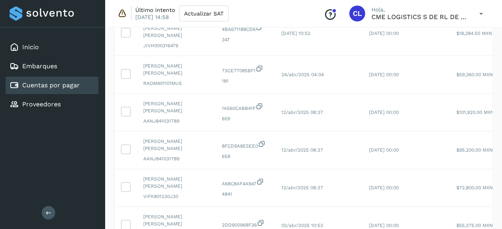
scroll to position [188, 0]
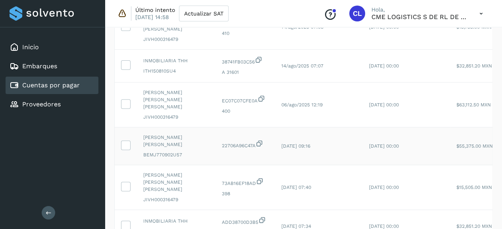
click at [260, 139] on icon at bounding box center [260, 143] width 8 height 8
click at [165, 134] on span "[PERSON_NAME] [PERSON_NAME]" at bounding box center [176, 141] width 66 height 14
drag, startPoint x: 144, startPoint y: 115, endPoint x: 166, endPoint y: 124, distance: 24.0
click at [166, 134] on span "[PERSON_NAME] [PERSON_NAME]" at bounding box center [176, 141] width 66 height 14
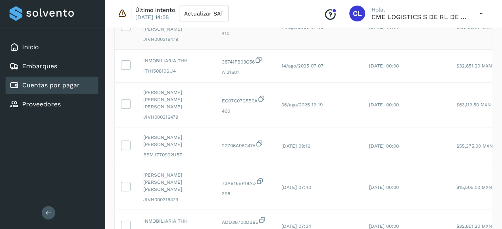
scroll to position [1789, 0]
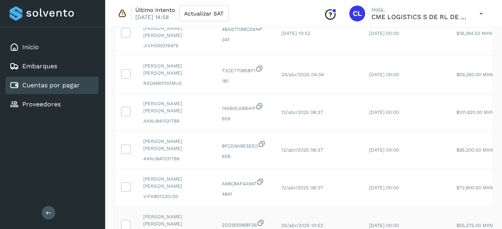
click at [265, 219] on icon at bounding box center [261, 223] width 8 height 8
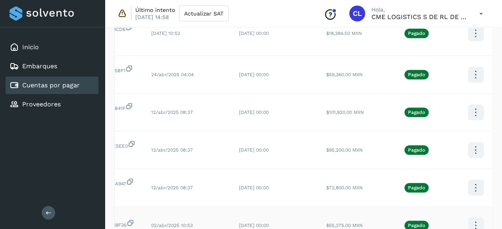
click at [500, 18] on div "Último intento [DATE] 14:58 Actualizar SAT Conoce nuestros beneficios CL Hola, …" at bounding box center [303, 13] width 397 height 27
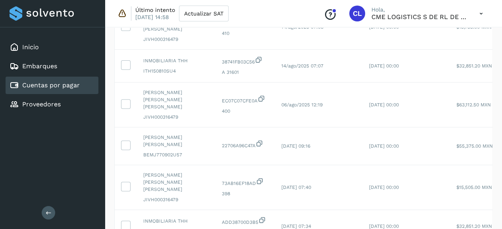
scroll to position [1789, 0]
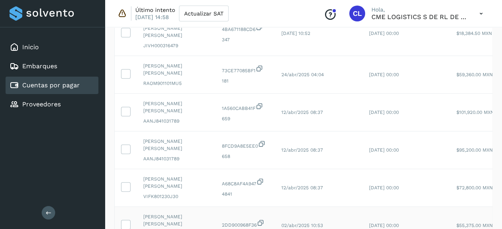
click at [90, 29] on div "Inicio Embarques Cuentas por pagar Proveedores" at bounding box center [52, 75] width 105 height 97
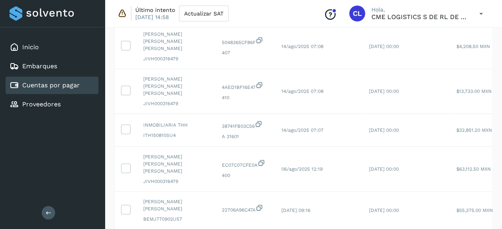
scroll to position [1835, 0]
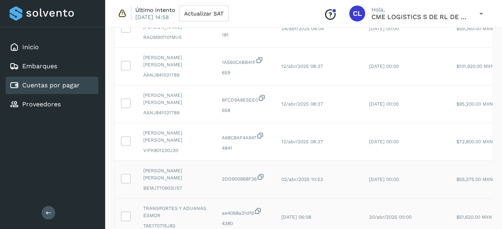
click at [226, 220] on span "4380" at bounding box center [245, 223] width 47 height 7
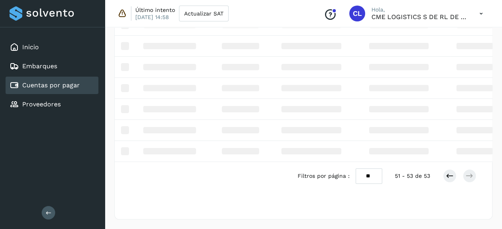
scroll to position [121, 0]
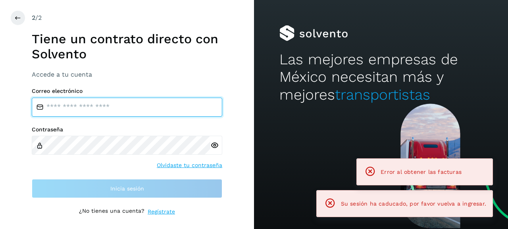
type input "**********"
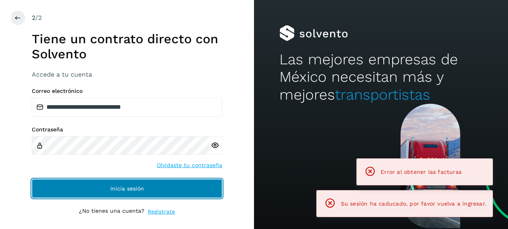
click at [165, 193] on button "Inicia sesión" at bounding box center [127, 188] width 191 height 19
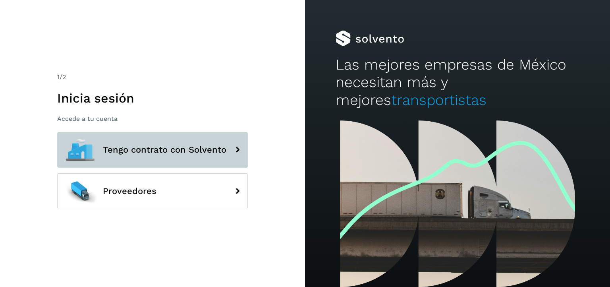
click at [214, 158] on button "Tengo contrato con Solvento" at bounding box center [152, 150] width 191 height 36
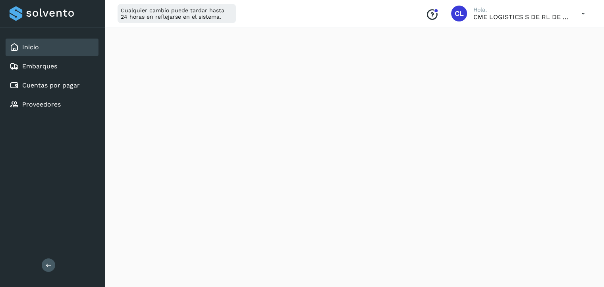
scroll to position [111, 0]
click at [40, 86] on link "Cuentas por pagar" at bounding box center [51, 85] width 58 height 8
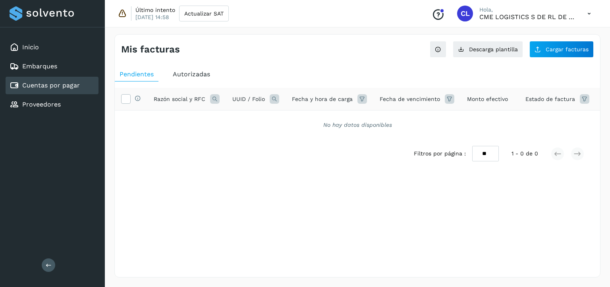
click at [198, 70] on span "Autorizadas" at bounding box center [191, 74] width 37 height 8
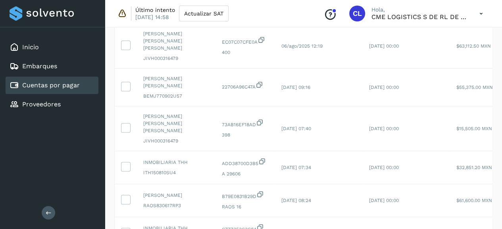
scroll to position [315, 0]
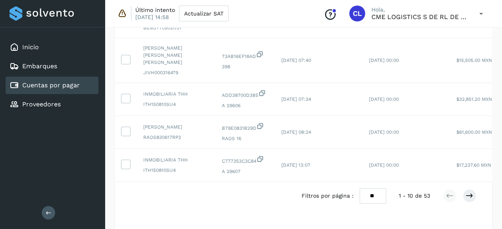
click at [379, 188] on select "** ** **" at bounding box center [373, 195] width 27 height 15
click at [375, 188] on select "** ** **" at bounding box center [373, 195] width 27 height 15
select select "**"
click at [360, 188] on select "** ** **" at bounding box center [373, 195] width 27 height 15
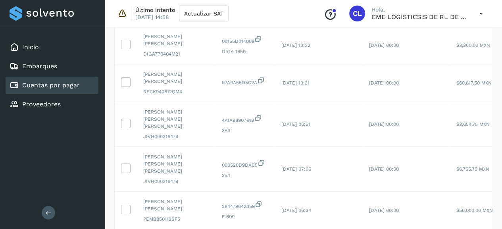
scroll to position [1850, 0]
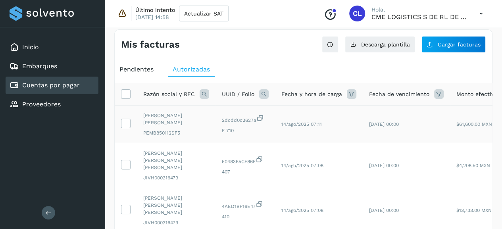
click at [259, 120] on icon at bounding box center [261, 118] width 8 height 8
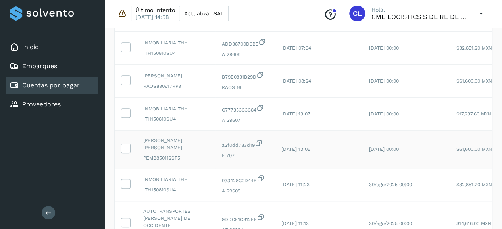
click at [261, 139] on icon at bounding box center [259, 143] width 8 height 8
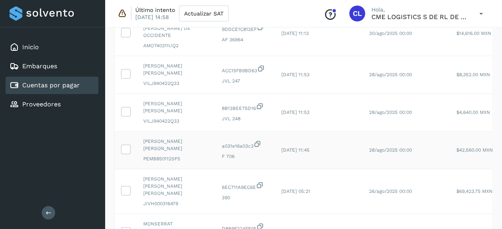
click at [258, 140] on icon at bounding box center [258, 144] width 8 height 8
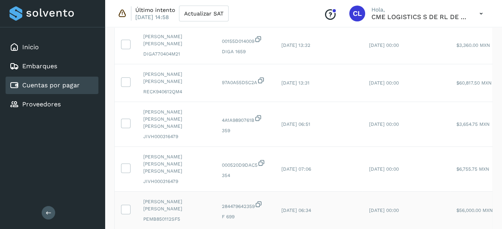
click at [259, 200] on icon at bounding box center [259, 204] width 8 height 8
